Goal: Task Accomplishment & Management: Use online tool/utility

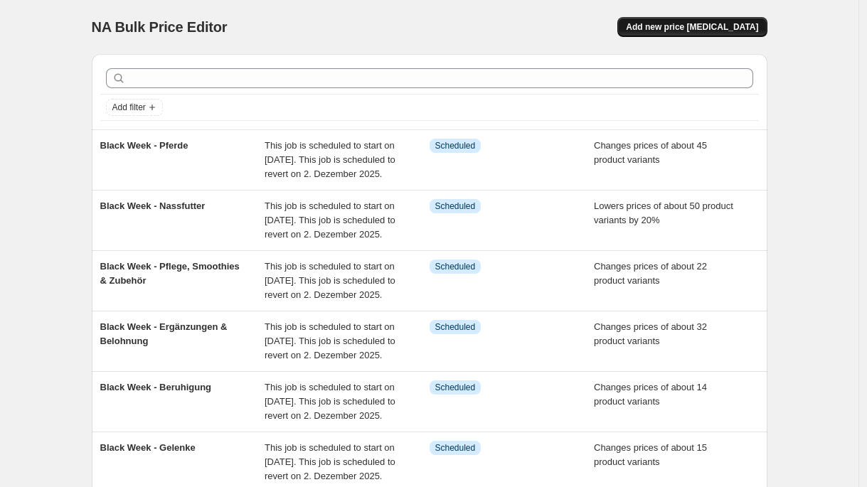
click at [722, 18] on button "Add new price [MEDICAL_DATA]" at bounding box center [692, 27] width 149 height 20
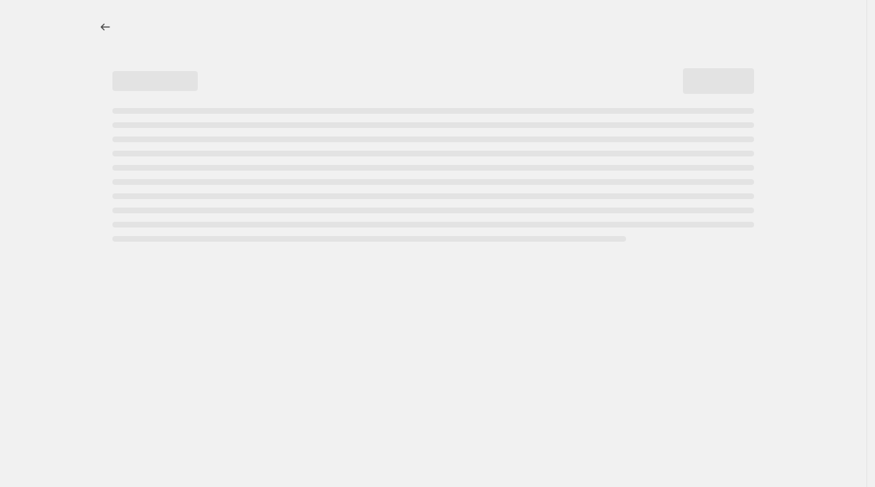
select select "percentage"
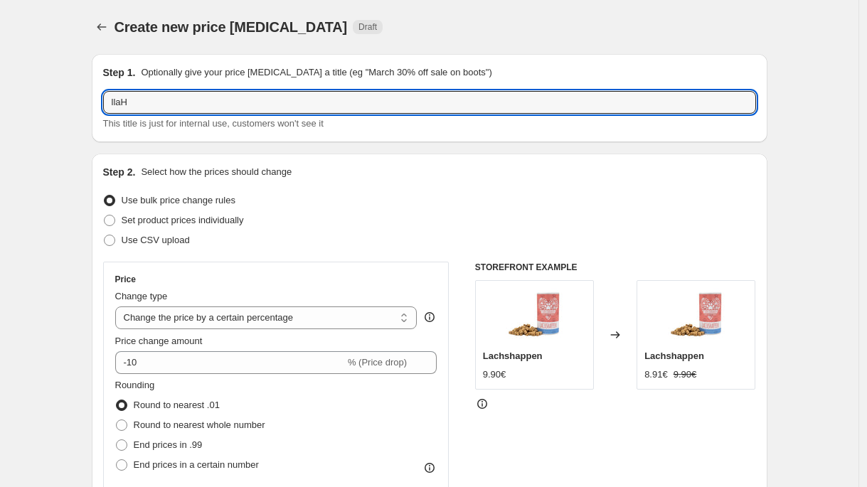
drag, startPoint x: 199, startPoint y: 100, endPoint x: 26, endPoint y: 97, distance: 172.2
click at [203, 107] on input "[DATE] Sale - CHillout Produkte" at bounding box center [429, 102] width 653 height 23
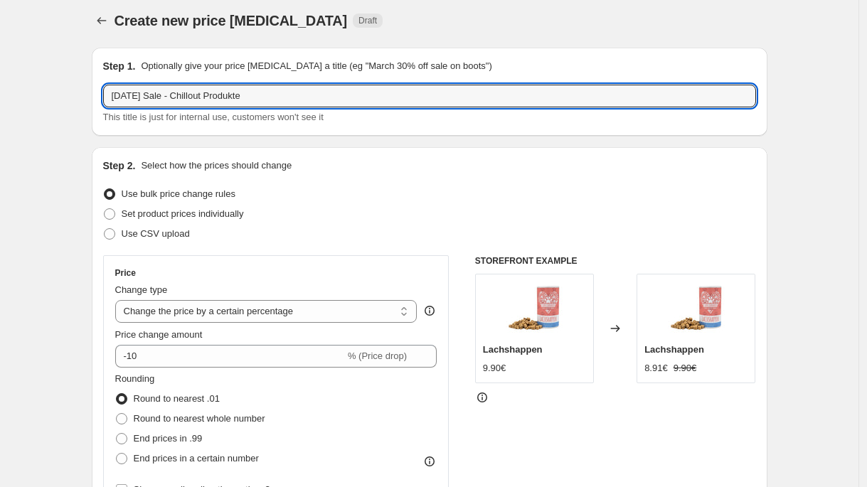
scroll to position [6, 0]
type input "[DATE] Sale - Chillout Produkte"
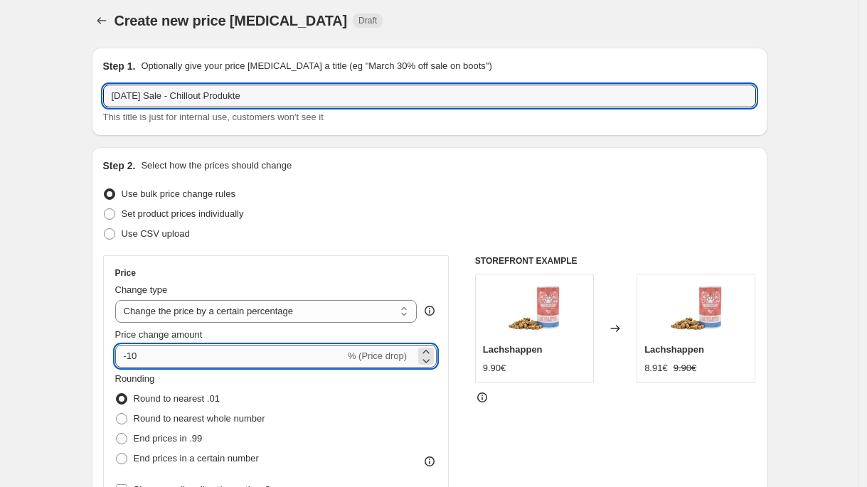
click at [177, 364] on input "-10" at bounding box center [230, 356] width 230 height 23
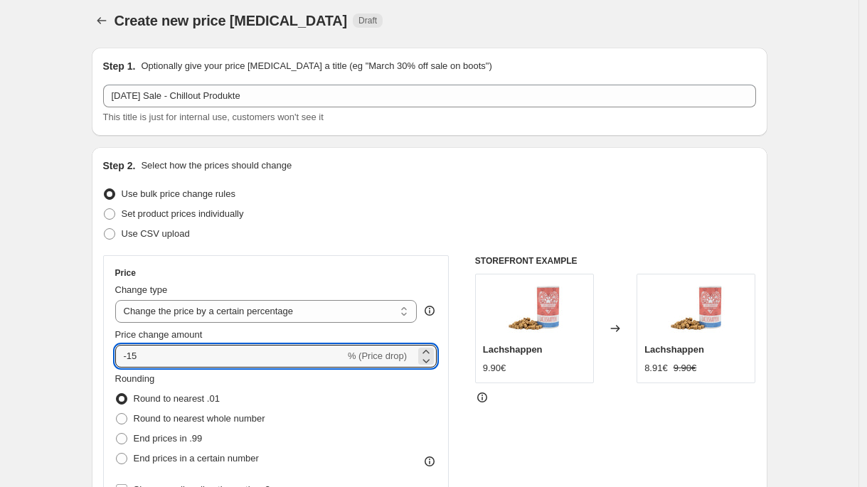
type input "-15"
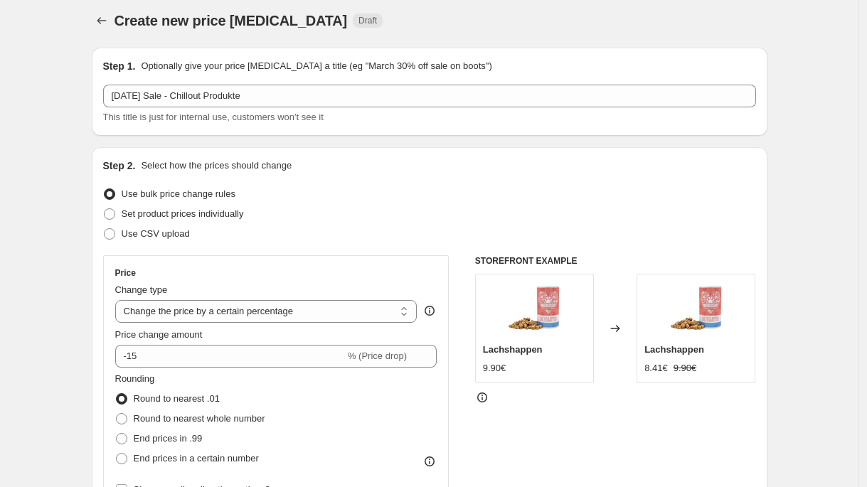
click at [351, 216] on div "Set product prices individually" at bounding box center [429, 214] width 653 height 20
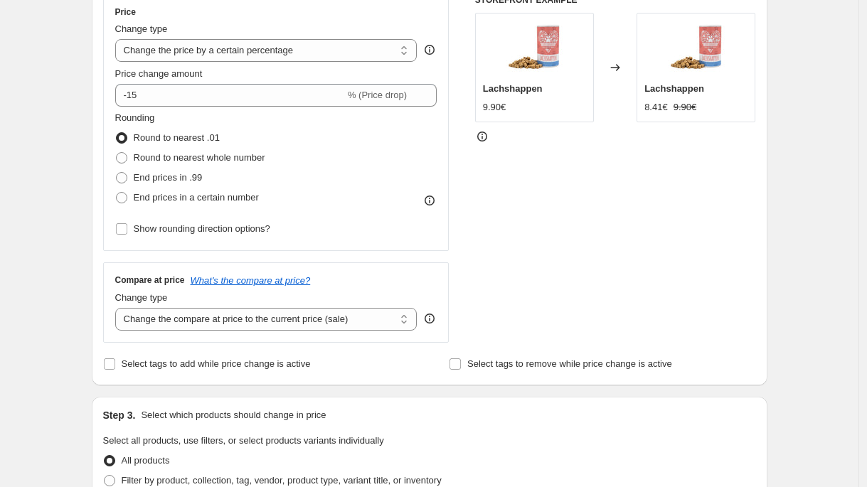
scroll to position [448, 0]
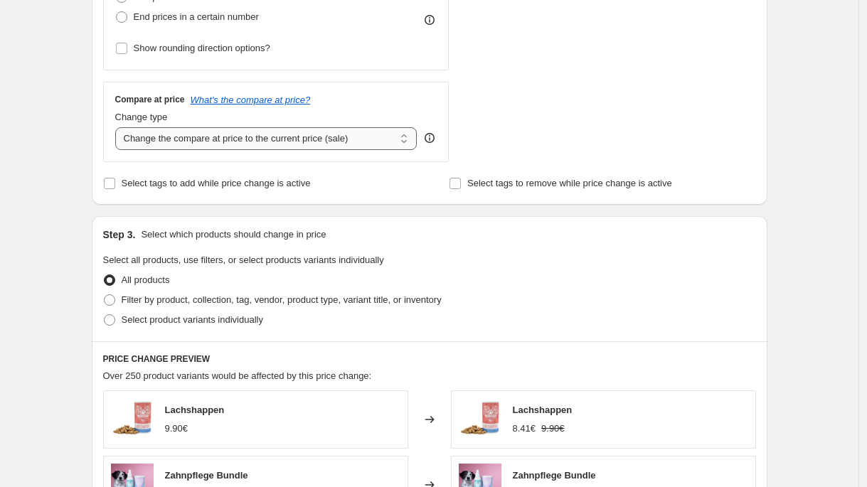
click at [289, 135] on select "Change the compare at price to the current price (sale) Change the compare at p…" at bounding box center [266, 138] width 302 height 23
select select "no_change"
click at [119, 127] on select "Change the compare at price to the current price (sale) Change the compare at p…" at bounding box center [266, 138] width 302 height 23
click at [194, 322] on span "Select product variants individually" at bounding box center [193, 319] width 142 height 11
click at [105, 315] on input "Select product variants individually" at bounding box center [104, 314] width 1 height 1
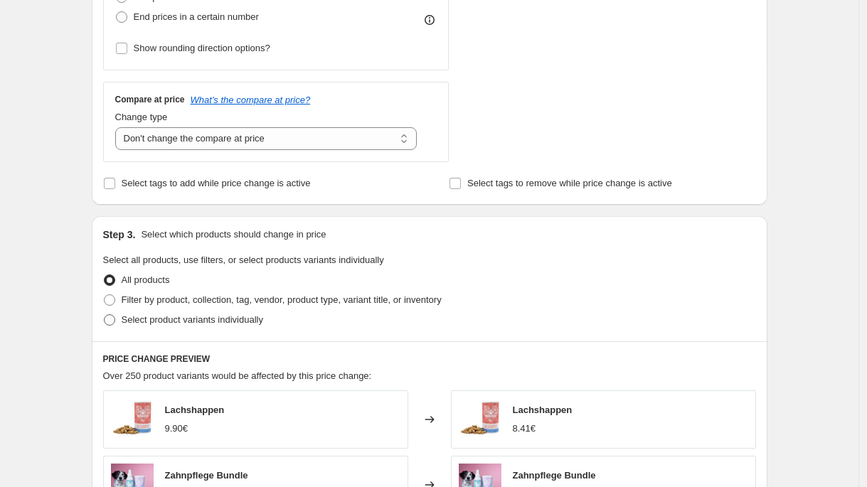
radio input "true"
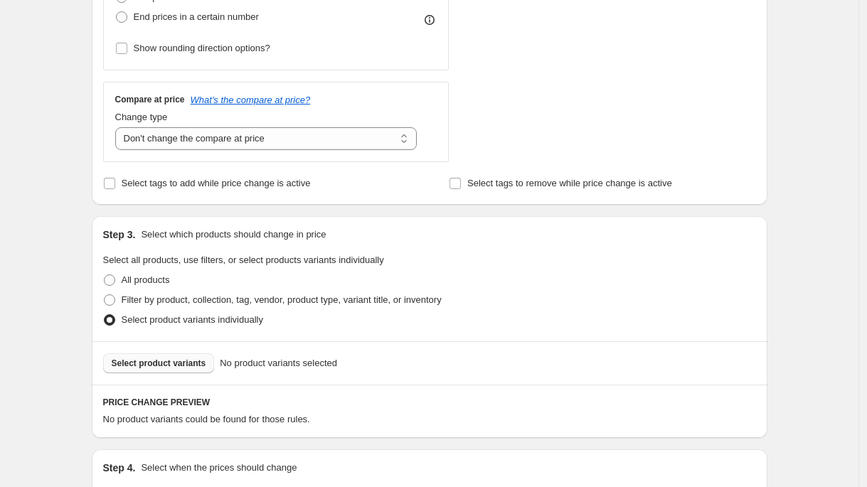
click at [194, 357] on button "Select product variants" at bounding box center [159, 364] width 112 height 20
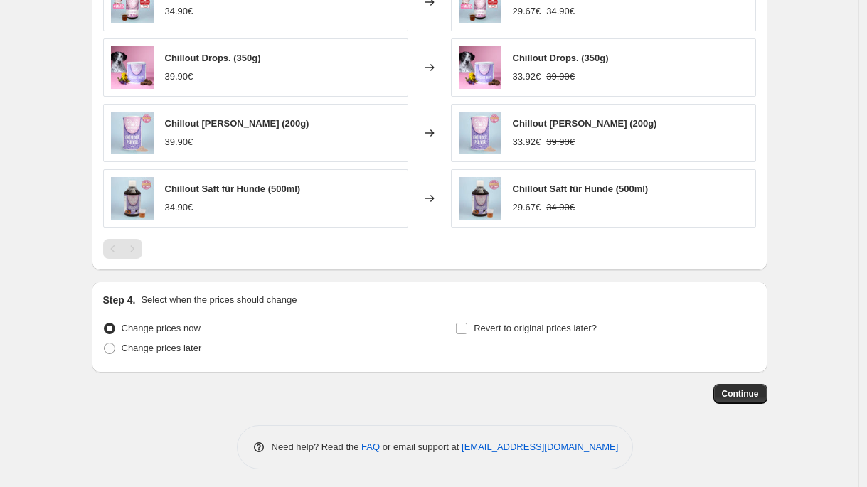
scroll to position [978, 0]
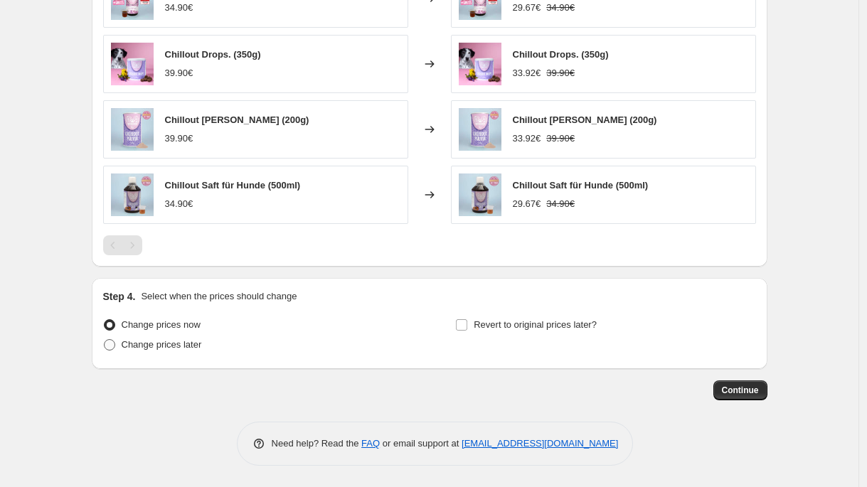
click at [202, 347] on span "Change prices later" at bounding box center [162, 344] width 80 height 11
click at [105, 340] on input "Change prices later" at bounding box center [104, 339] width 1 height 1
radio input "true"
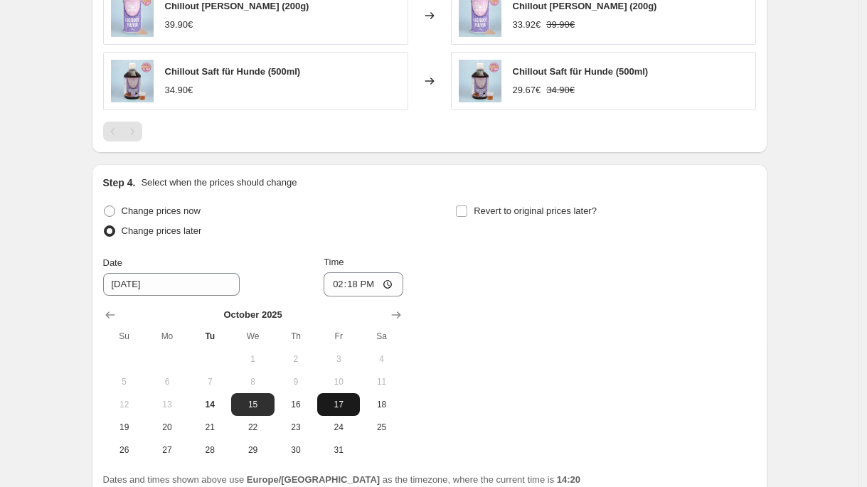
scroll to position [1159, 0]
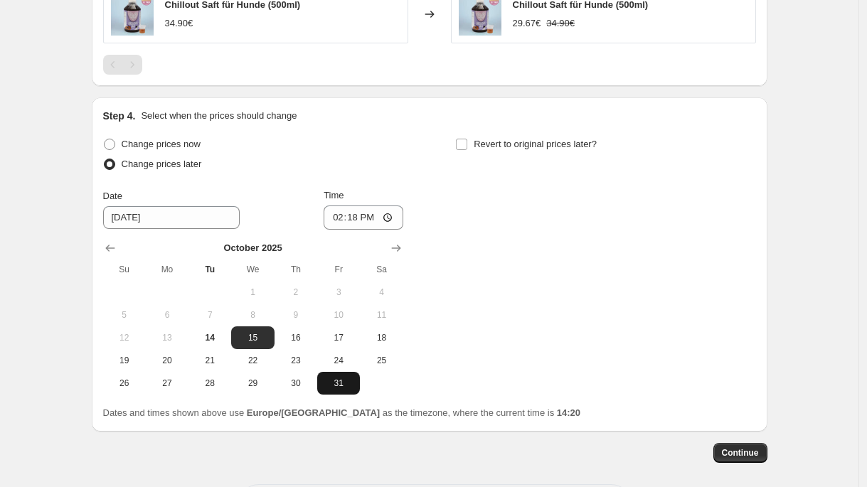
click at [340, 381] on span "31" at bounding box center [338, 383] width 31 height 11
type input "[DATE]"
click at [357, 221] on input "14:18" at bounding box center [364, 218] width 80 height 24
type input "00:05"
click at [531, 147] on span "Revert to original prices later?" at bounding box center [535, 144] width 123 height 11
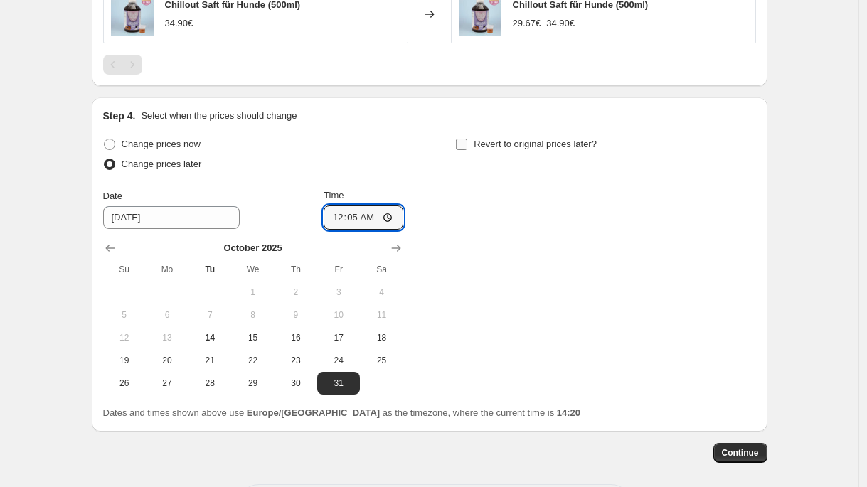
click at [467, 147] on input "Revert to original prices later?" at bounding box center [461, 144] width 11 height 11
checkbox input "true"
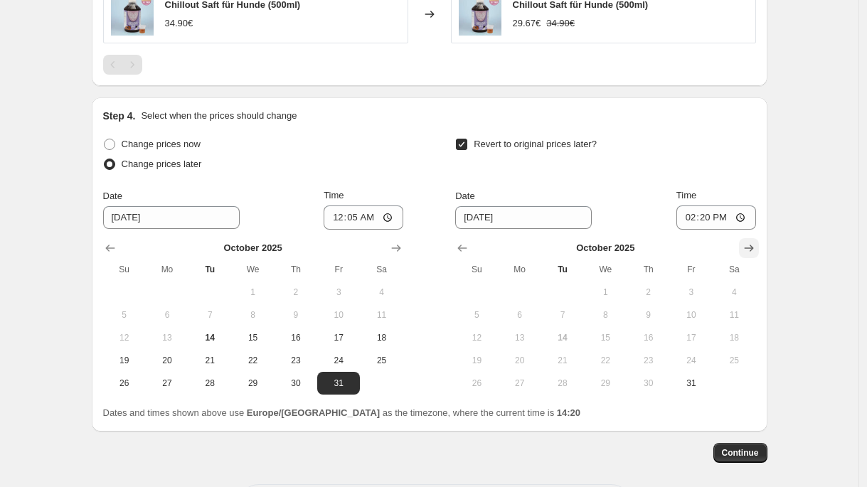
click at [753, 248] on icon "Show next month, November 2025" at bounding box center [748, 248] width 9 height 7
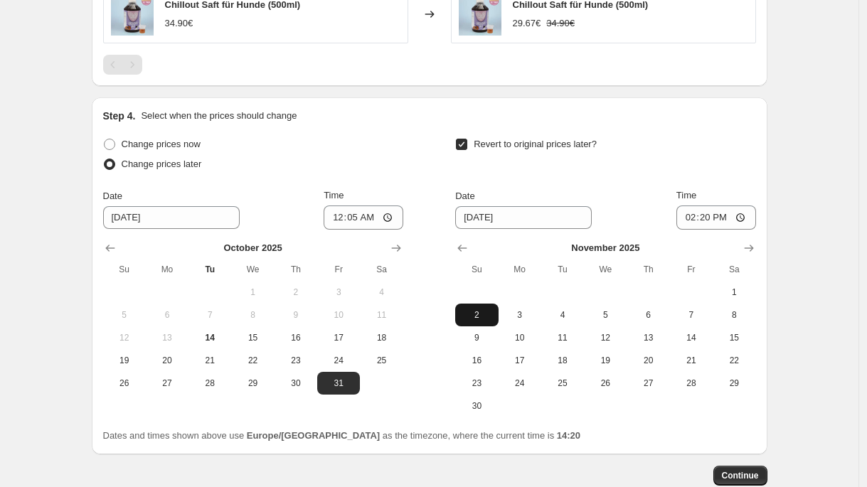
click at [468, 318] on span "2" at bounding box center [476, 314] width 31 height 11
type input "[DATE]"
click at [704, 220] on input "14:20" at bounding box center [717, 218] width 80 height 24
type input "23:59"
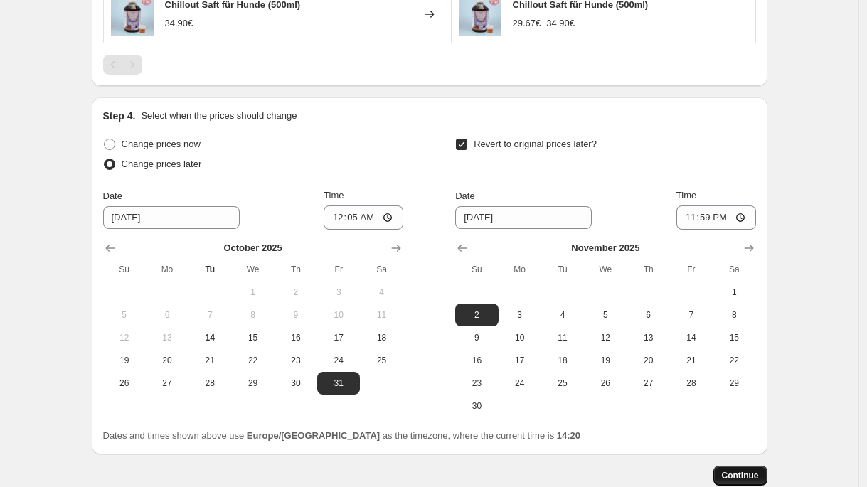
click at [754, 482] on button "Continue" at bounding box center [741, 476] width 54 height 20
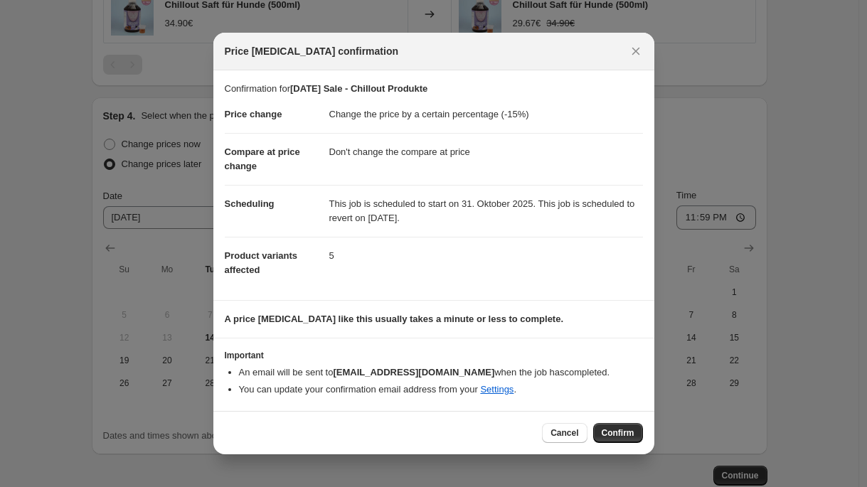
click at [615, 428] on span "Confirm" at bounding box center [618, 433] width 33 height 11
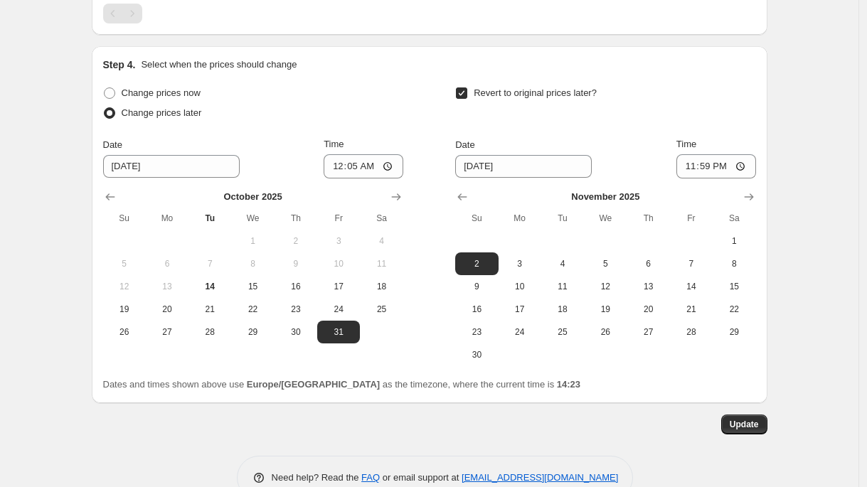
scroll to position [1331, 0]
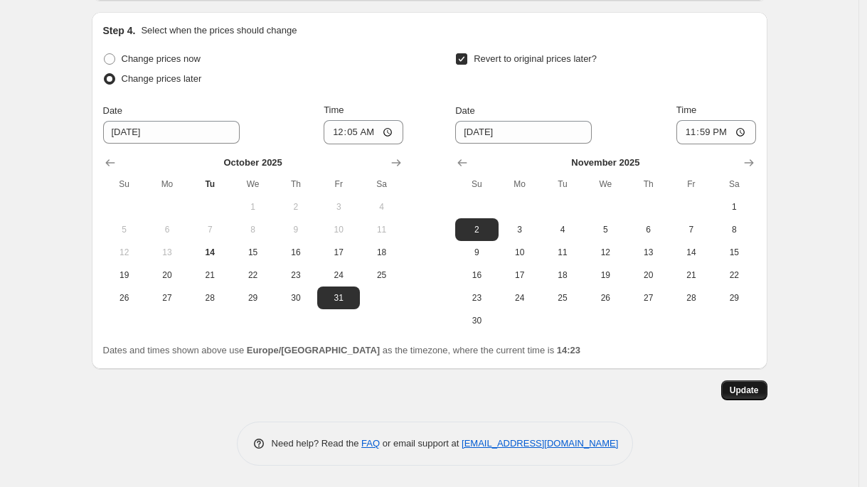
click at [758, 391] on span "Update" at bounding box center [744, 390] width 29 height 11
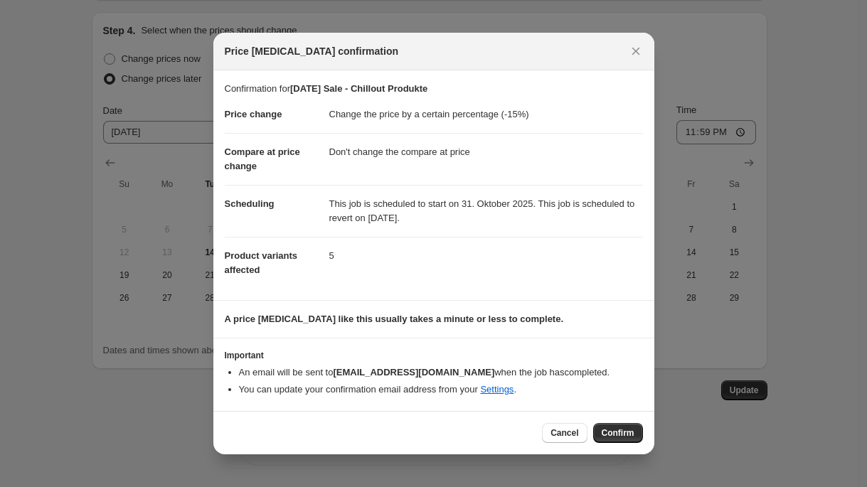
click at [635, 450] on div "Cancel Confirm" at bounding box center [433, 432] width 441 height 43
click at [635, 435] on button "Confirm" at bounding box center [618, 433] width 50 height 20
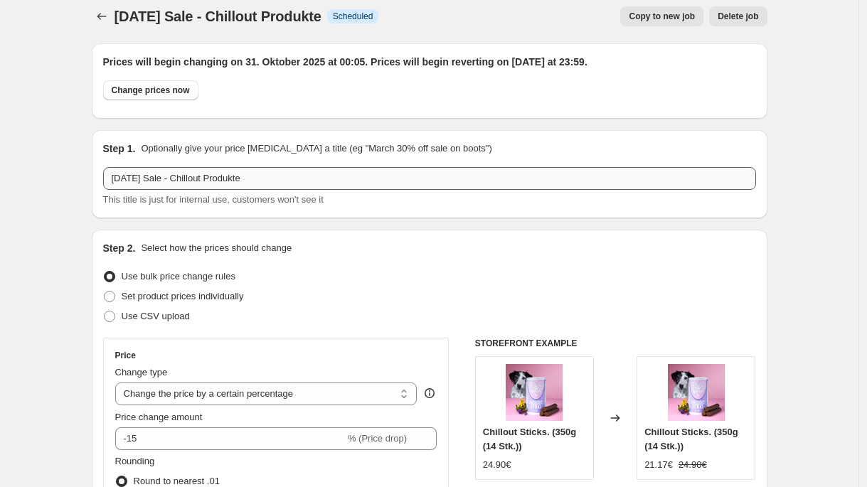
scroll to position [0, 0]
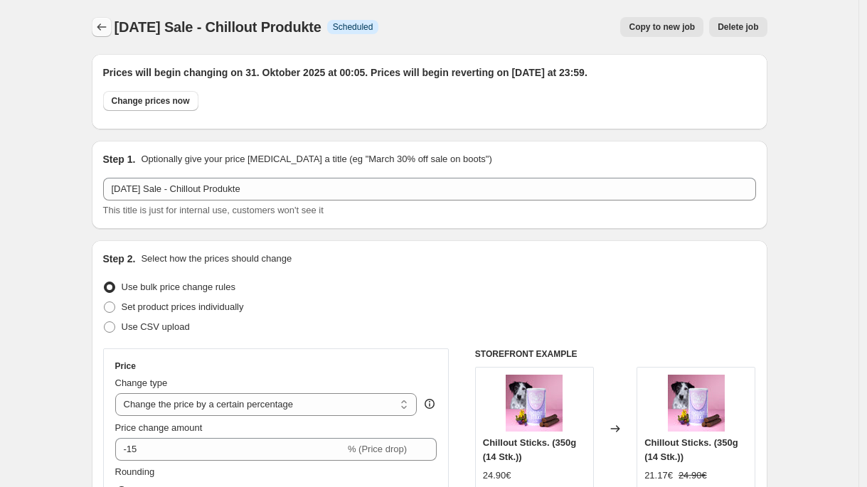
click at [112, 28] on button "Price change jobs" at bounding box center [102, 27] width 20 height 20
